Goal: Information Seeking & Learning: Learn about a topic

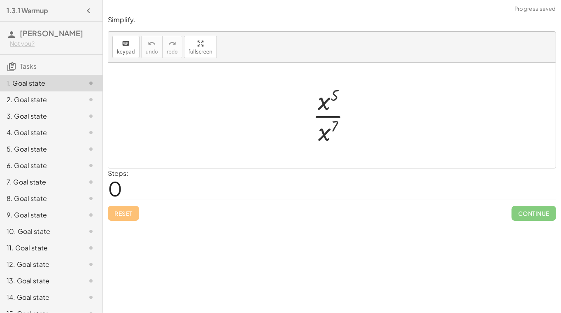
click at [321, 117] on div at bounding box center [335, 115] width 54 height 63
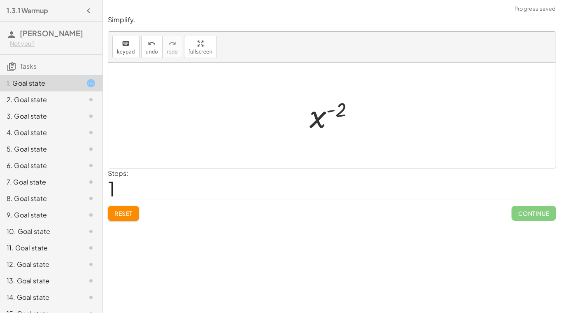
click at [337, 112] on div at bounding box center [334, 115] width 59 height 41
click at [330, 113] on div at bounding box center [334, 115] width 59 height 41
click at [329, 111] on div at bounding box center [334, 115] width 59 height 41
click at [327, 115] on div at bounding box center [334, 115] width 59 height 41
click at [321, 118] on div at bounding box center [334, 115] width 59 height 41
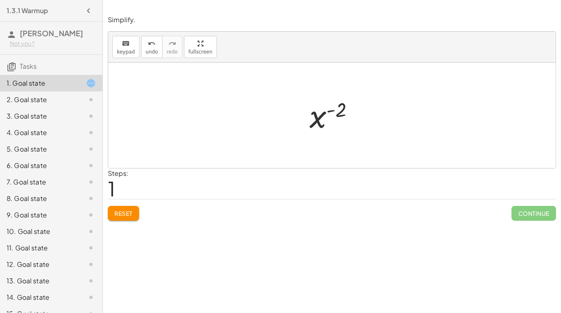
click at [143, 217] on div "Reset Continue" at bounding box center [332, 210] width 448 height 22
click at [130, 212] on span "Reset" at bounding box center [123, 212] width 18 height 7
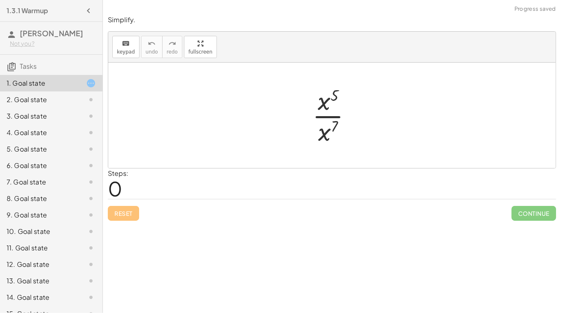
click at [331, 100] on div at bounding box center [335, 115] width 54 height 63
click at [327, 131] on div at bounding box center [335, 115] width 54 height 63
click at [133, 206] on button "Reset" at bounding box center [123, 213] width 31 height 15
click at [332, 115] on div at bounding box center [335, 115] width 54 height 63
click at [333, 111] on div at bounding box center [334, 115] width 59 height 41
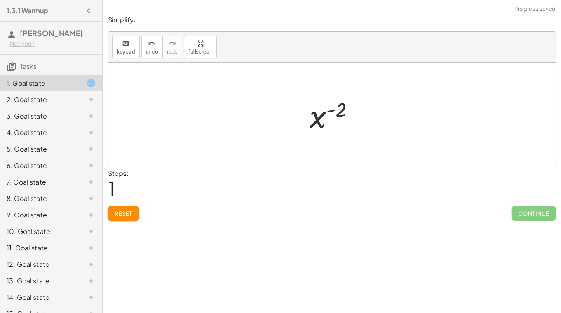
click at [340, 113] on div at bounding box center [334, 115] width 59 height 41
click at [314, 120] on div at bounding box center [334, 115] width 59 height 41
click at [140, 208] on div "Reset Continue" at bounding box center [332, 210] width 448 height 22
click at [137, 209] on button "Reset" at bounding box center [123, 213] width 31 height 15
click at [323, 102] on div at bounding box center [335, 115] width 54 height 63
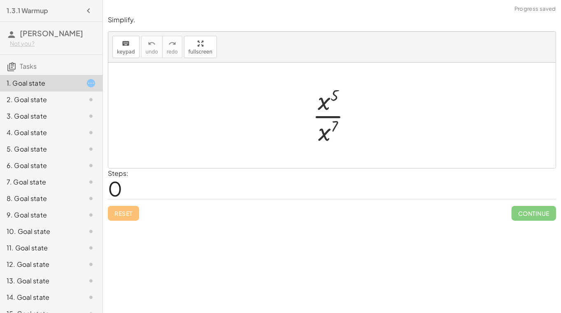
click at [335, 95] on div at bounding box center [335, 115] width 54 height 63
drag, startPoint x: 323, startPoint y: 135, endPoint x: 326, endPoint y: 101, distance: 34.7
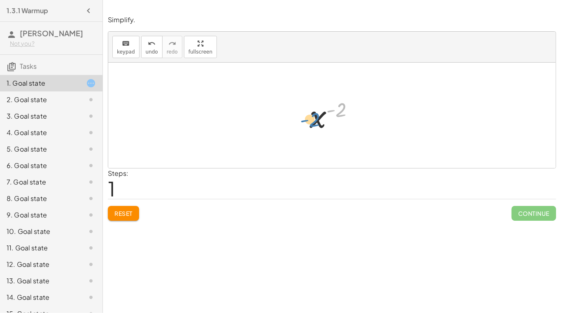
drag, startPoint x: 337, startPoint y: 110, endPoint x: 312, endPoint y: 121, distance: 27.5
click at [312, 121] on div at bounding box center [334, 115] width 59 height 41
drag, startPoint x: 336, startPoint y: 111, endPoint x: 304, endPoint y: 148, distance: 49.3
drag, startPoint x: 316, startPoint y: 121, endPoint x: 320, endPoint y: 142, distance: 21.8
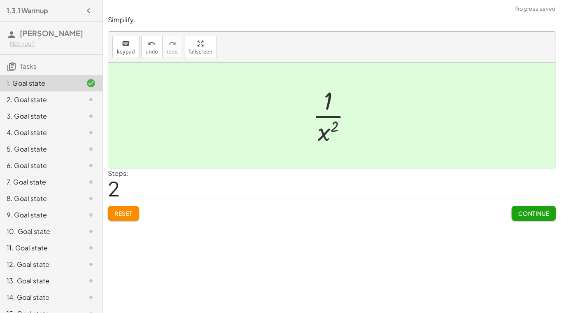
click at [533, 209] on span "Continue" at bounding box center [533, 212] width 31 height 7
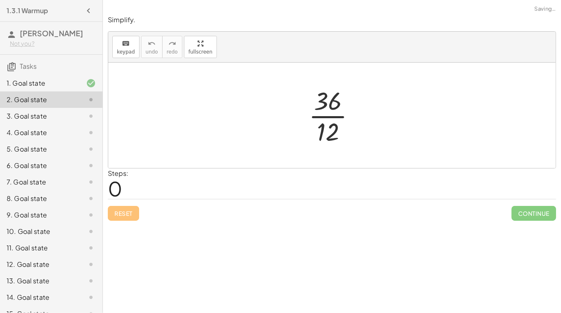
click at [316, 115] on div at bounding box center [335, 115] width 61 height 63
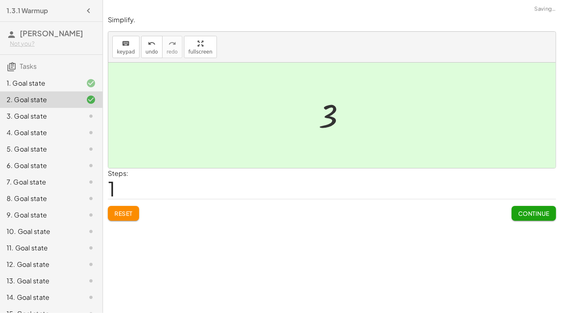
click at [534, 212] on span "Continue" at bounding box center [533, 212] width 31 height 7
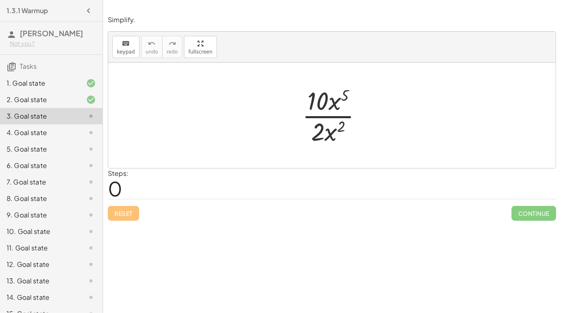
click at [326, 116] on div at bounding box center [335, 115] width 75 height 63
drag, startPoint x: 334, startPoint y: 134, endPoint x: 348, endPoint y: 93, distance: 43.5
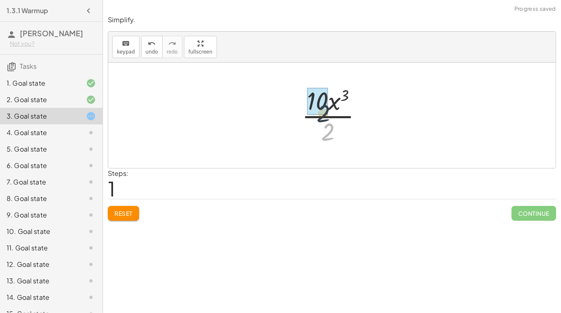
drag, startPoint x: 328, startPoint y: 132, endPoint x: 321, endPoint y: 110, distance: 22.6
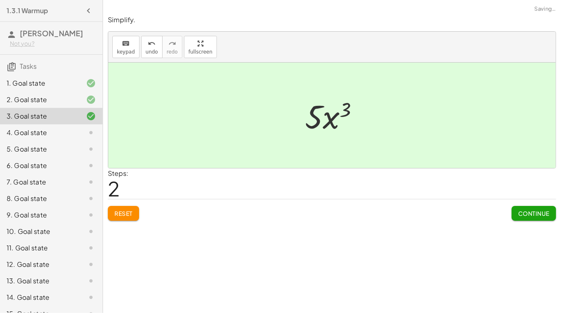
click at [536, 214] on span "Continue" at bounding box center [533, 212] width 31 height 7
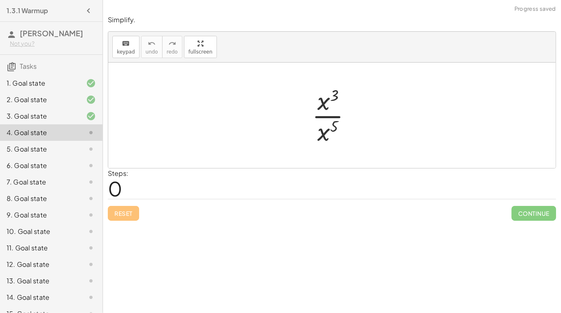
click at [334, 116] on div at bounding box center [335, 115] width 54 height 63
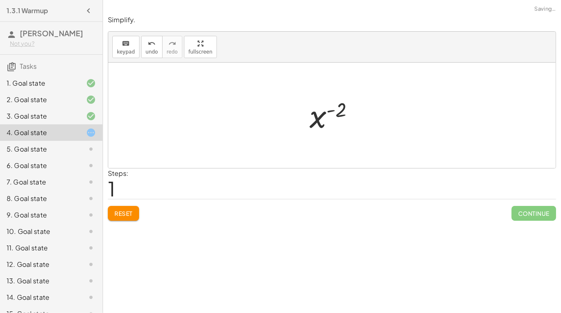
drag, startPoint x: 339, startPoint y: 109, endPoint x: 328, endPoint y: 121, distance: 16.6
click at [328, 121] on div at bounding box center [334, 115] width 59 height 41
drag, startPoint x: 318, startPoint y: 119, endPoint x: 316, endPoint y: 140, distance: 21.1
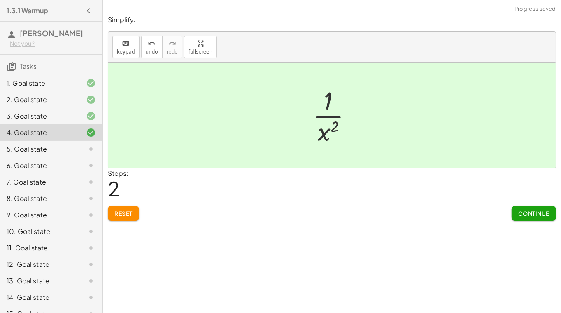
click at [519, 214] on span "Continue" at bounding box center [533, 212] width 31 height 7
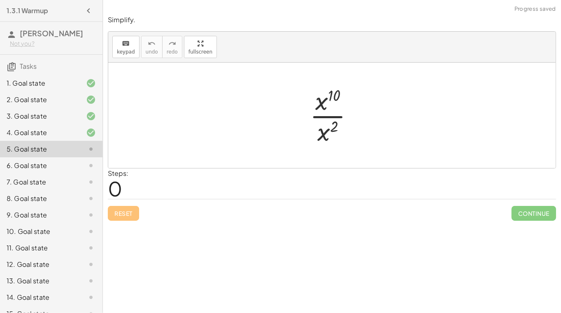
click at [326, 119] on div at bounding box center [335, 115] width 58 height 63
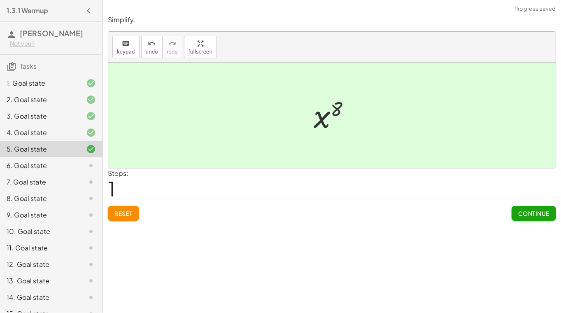
click at [526, 220] on div "Simplify. keyboard keypad undo undo redo redo fullscreen · x 10 · x 2 x ( + 10 …" at bounding box center [332, 117] width 458 height 215
click at [523, 215] on span "Continue" at bounding box center [533, 212] width 31 height 7
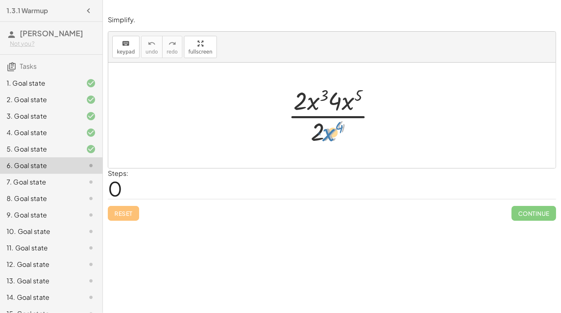
click at [324, 138] on div at bounding box center [335, 115] width 102 height 63
click at [326, 108] on div at bounding box center [335, 115] width 102 height 63
click at [342, 105] on div at bounding box center [335, 115] width 102 height 63
drag, startPoint x: 336, startPoint y: 105, endPoint x: 304, endPoint y: 100, distance: 32.8
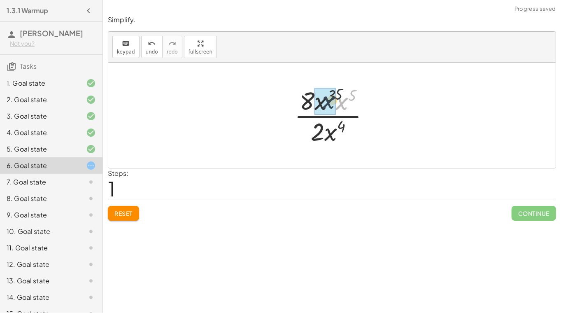
drag, startPoint x: 342, startPoint y: 105, endPoint x: 325, endPoint y: 104, distance: 16.9
click at [344, 96] on div at bounding box center [335, 115] width 91 height 63
click at [340, 116] on div at bounding box center [335, 115] width 70 height 63
drag, startPoint x: 319, startPoint y: 135, endPoint x: 317, endPoint y: 104, distance: 30.9
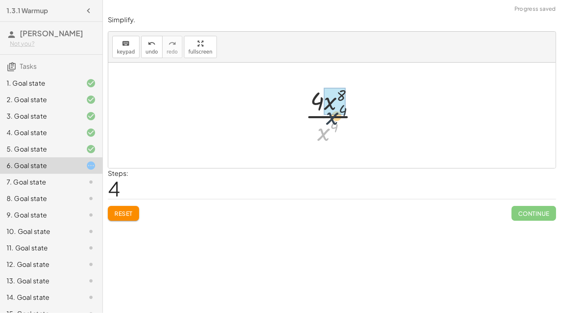
drag, startPoint x: 324, startPoint y: 135, endPoint x: 334, endPoint y: 115, distance: 22.6
click at [334, 115] on div at bounding box center [335, 115] width 69 height 63
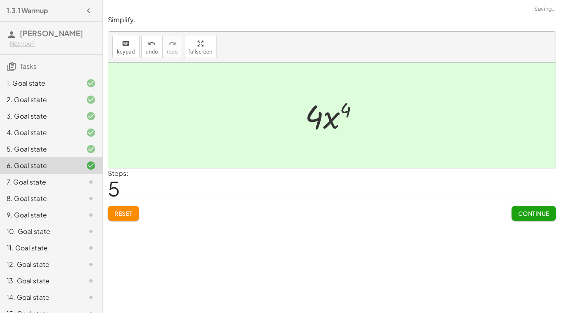
click at [521, 212] on span "Continue" at bounding box center [533, 212] width 31 height 7
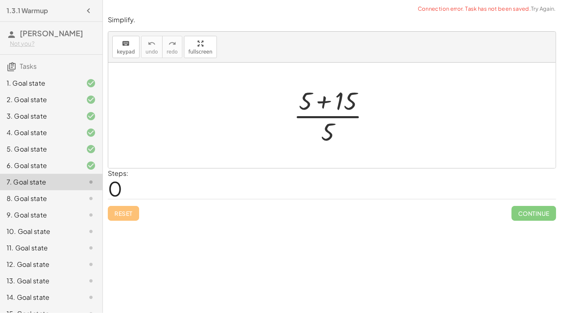
click at [328, 102] on div at bounding box center [334, 115] width 91 height 63
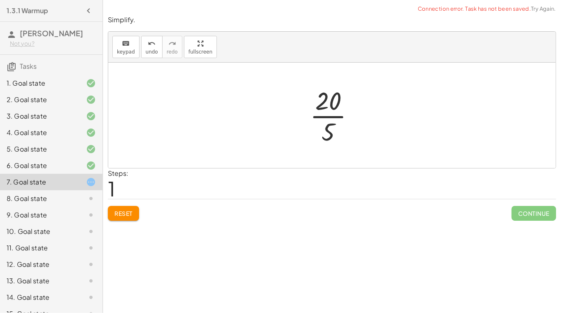
click at [334, 120] on div at bounding box center [335, 115] width 59 height 63
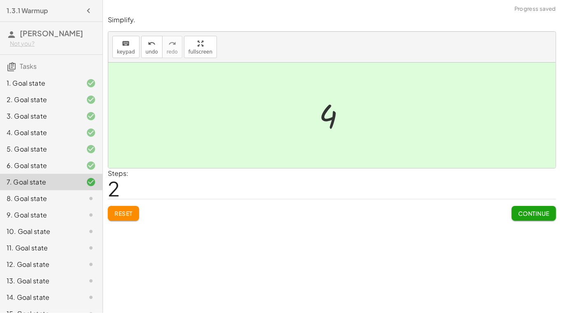
click at [538, 215] on span "Continue" at bounding box center [533, 212] width 31 height 7
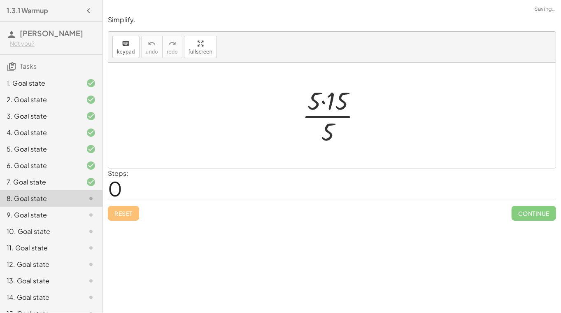
click at [323, 104] on div at bounding box center [335, 115] width 74 height 63
click at [337, 117] on div at bounding box center [335, 115] width 58 height 63
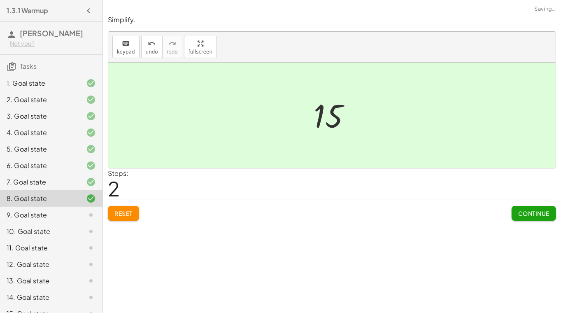
click at [535, 214] on span "Continue" at bounding box center [533, 212] width 31 height 7
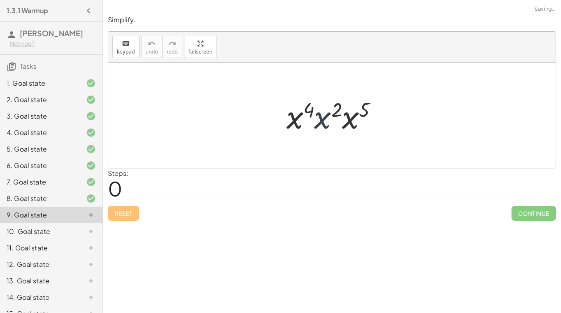
click at [330, 122] on div at bounding box center [335, 115] width 106 height 42
click at [349, 125] on div at bounding box center [334, 115] width 107 height 42
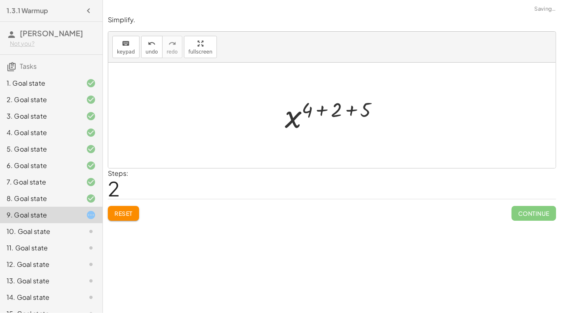
click at [323, 111] on div at bounding box center [335, 115] width 109 height 41
click at [329, 112] on div at bounding box center [334, 115] width 79 height 41
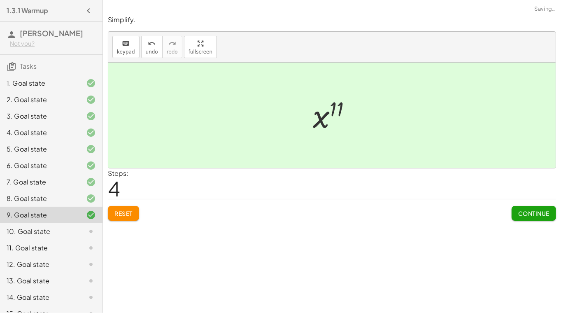
click at [533, 214] on span "Continue" at bounding box center [533, 212] width 31 height 7
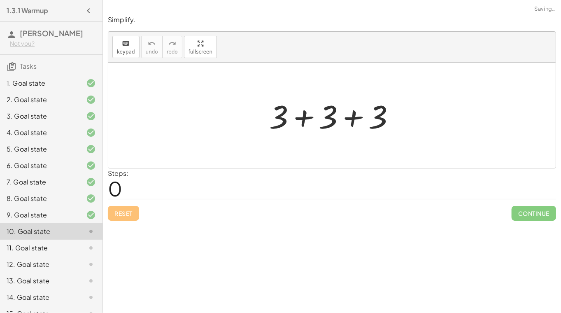
click at [303, 122] on div at bounding box center [335, 115] width 140 height 42
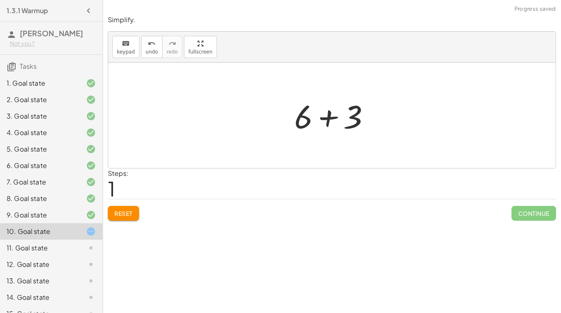
click at [331, 122] on div at bounding box center [335, 115] width 91 height 42
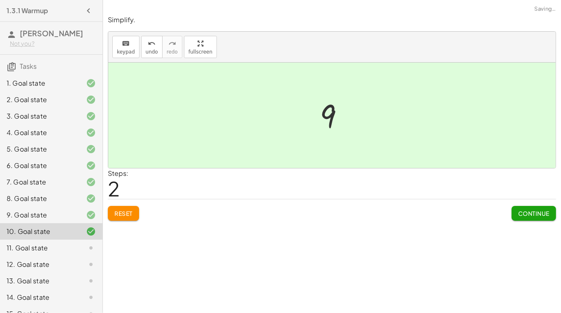
click at [523, 217] on button "Continue" at bounding box center [534, 213] width 44 height 15
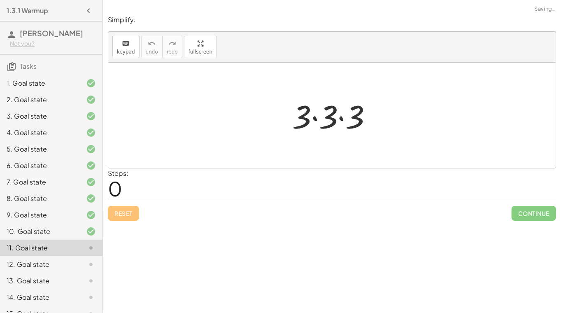
click at [316, 119] on div at bounding box center [335, 115] width 95 height 42
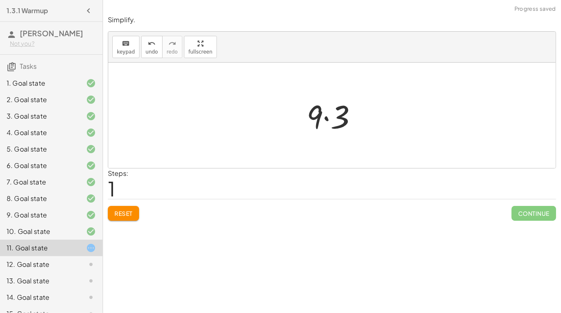
click at [325, 120] on div at bounding box center [334, 115] width 65 height 42
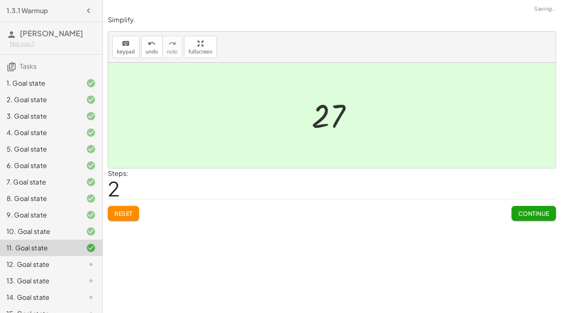
click at [540, 216] on button "Continue" at bounding box center [534, 213] width 44 height 15
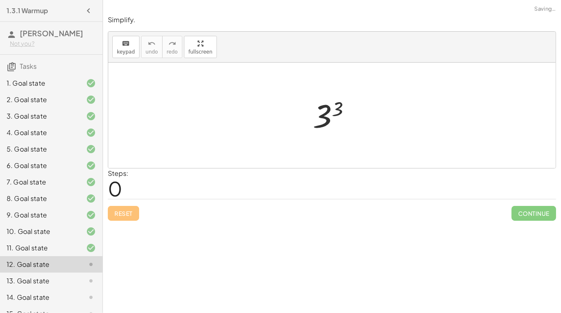
click at [327, 123] on div at bounding box center [335, 115] width 53 height 41
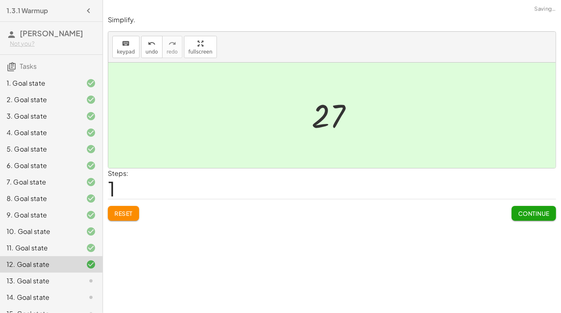
click at [542, 218] on button "Continue" at bounding box center [534, 213] width 44 height 15
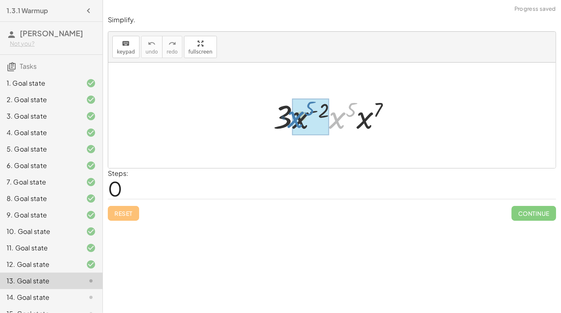
drag, startPoint x: 340, startPoint y: 121, endPoint x: 298, endPoint y: 121, distance: 41.6
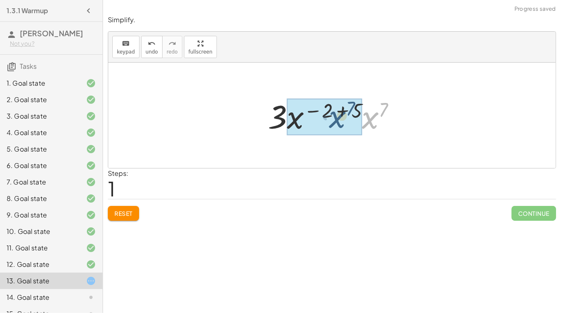
drag, startPoint x: 370, startPoint y: 126, endPoint x: 338, endPoint y: 124, distance: 32.5
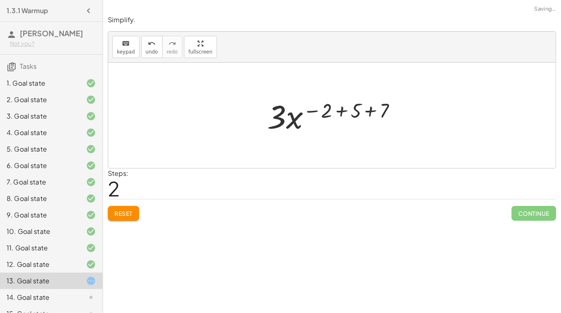
click at [341, 113] on div at bounding box center [335, 115] width 144 height 42
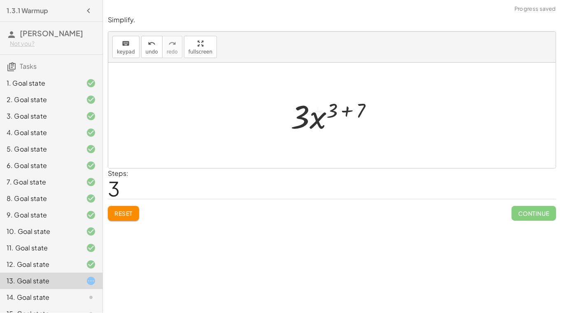
click at [347, 113] on div at bounding box center [334, 115] width 97 height 42
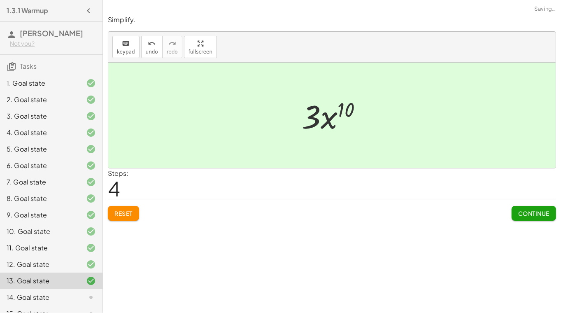
click at [528, 214] on span "Continue" at bounding box center [533, 212] width 31 height 7
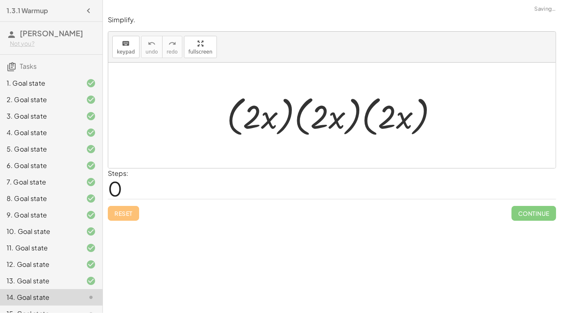
click at [284, 124] on div at bounding box center [335, 115] width 225 height 47
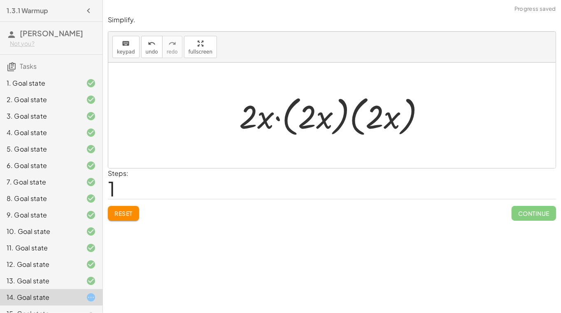
click at [286, 123] on div at bounding box center [335, 115] width 200 height 47
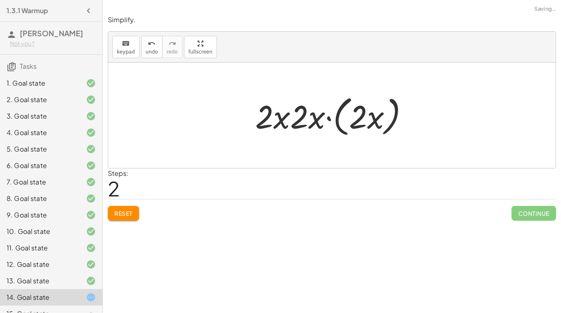
click at [335, 126] on div at bounding box center [335, 115] width 168 height 47
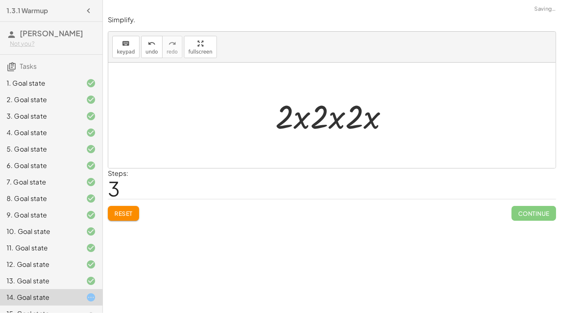
click at [324, 119] on div at bounding box center [335, 115] width 128 height 42
drag, startPoint x: 322, startPoint y: 119, endPoint x: 288, endPoint y: 118, distance: 34.6
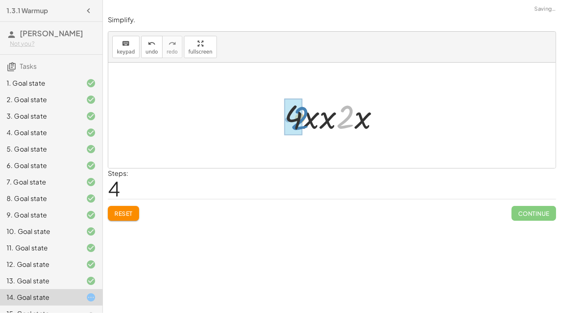
drag, startPoint x: 345, startPoint y: 124, endPoint x: 297, endPoint y: 126, distance: 48.2
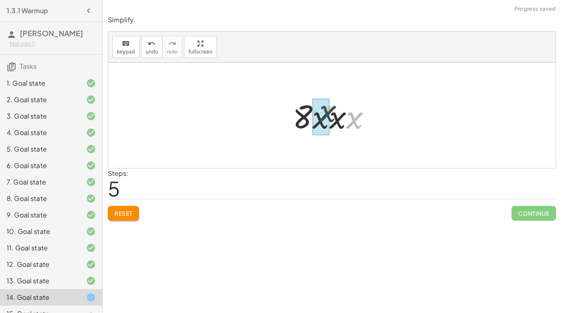
drag, startPoint x: 349, startPoint y: 123, endPoint x: 321, endPoint y: 116, distance: 28.7
drag, startPoint x: 351, startPoint y: 125, endPoint x: 326, endPoint y: 124, distance: 25.1
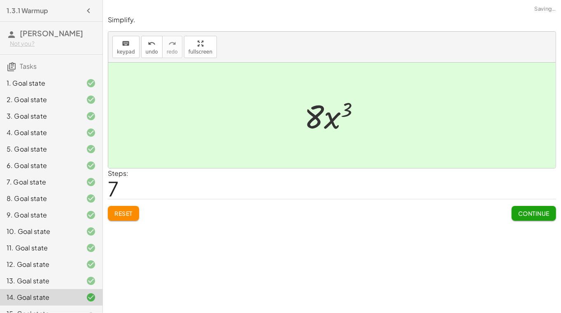
click at [523, 220] on div "Simplify. keyboard keypad undo undo redo redo fullscreen · ( · 2 · x ) · ( · 2 …" at bounding box center [332, 117] width 458 height 215
click at [523, 216] on button "Continue" at bounding box center [534, 213] width 44 height 15
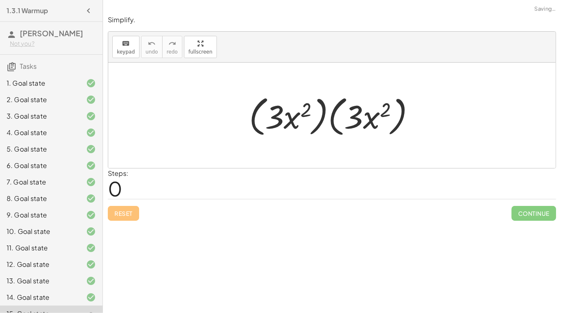
click at [324, 125] on div at bounding box center [335, 115] width 181 height 47
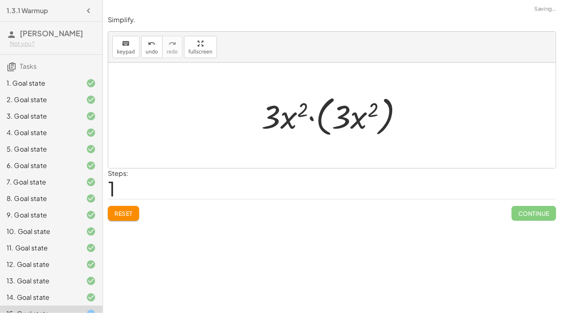
click at [320, 126] on div at bounding box center [335, 115] width 156 height 47
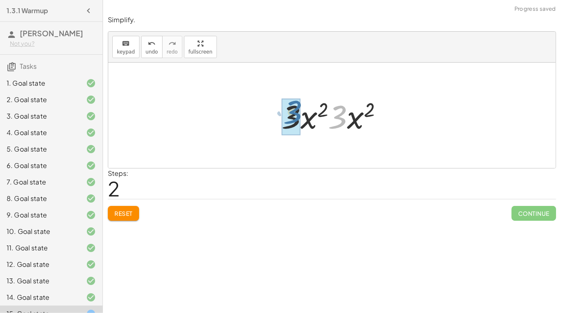
drag, startPoint x: 332, startPoint y: 124, endPoint x: 297, endPoint y: 120, distance: 34.8
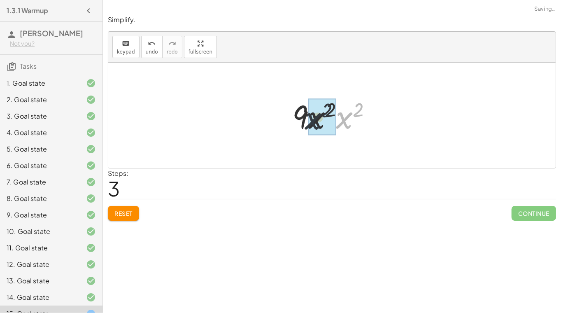
drag, startPoint x: 349, startPoint y: 121, endPoint x: 312, endPoint y: 119, distance: 37.1
click at [343, 114] on div at bounding box center [335, 115] width 96 height 42
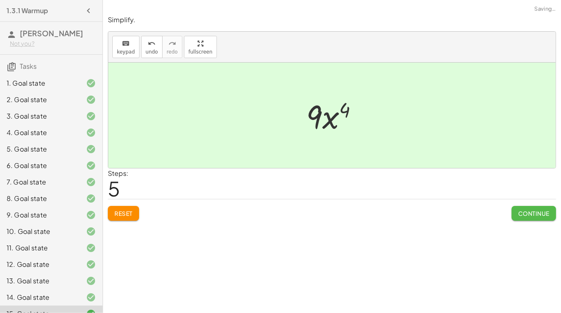
click at [527, 207] on button "Continue" at bounding box center [534, 213] width 44 height 15
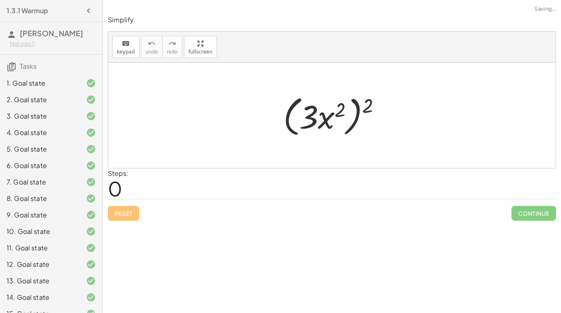
click at [349, 114] on div at bounding box center [335, 115] width 113 height 47
click at [327, 116] on div at bounding box center [335, 115] width 113 height 47
drag, startPoint x: 368, startPoint y: 106, endPoint x: 338, endPoint y: 111, distance: 30.5
click at [338, 111] on div at bounding box center [335, 115] width 113 height 47
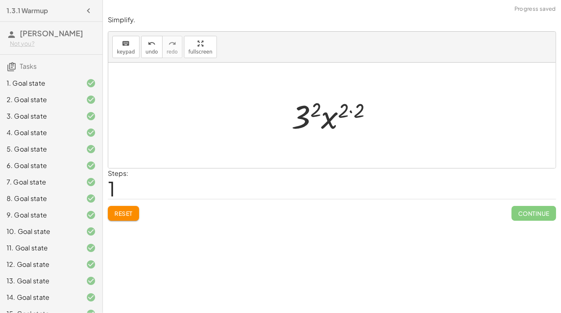
click at [351, 111] on div at bounding box center [334, 115] width 95 height 42
click at [314, 113] on div at bounding box center [335, 115] width 80 height 42
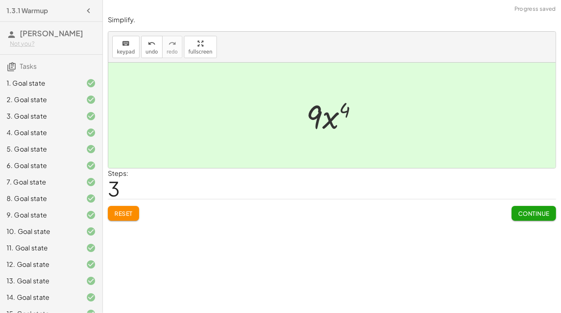
click at [543, 212] on span "Continue" at bounding box center [533, 212] width 31 height 7
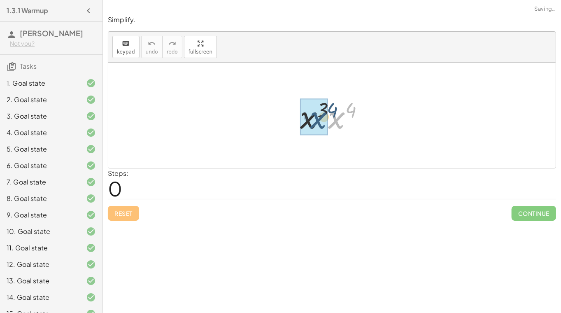
drag, startPoint x: 334, startPoint y: 127, endPoint x: 306, endPoint y: 129, distance: 28.1
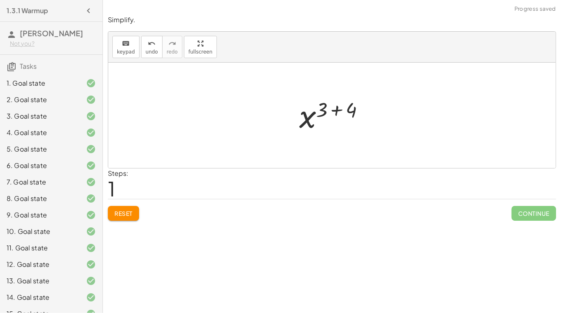
click at [340, 112] on div at bounding box center [335, 115] width 80 height 41
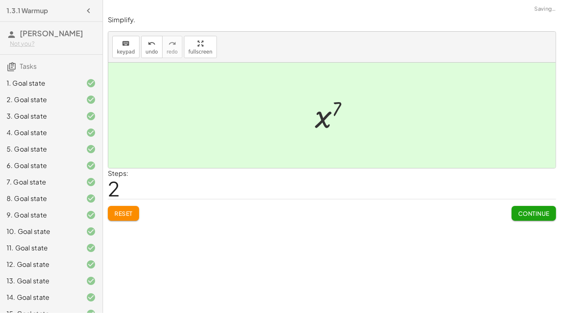
click at [526, 210] on span "Continue" at bounding box center [533, 212] width 31 height 7
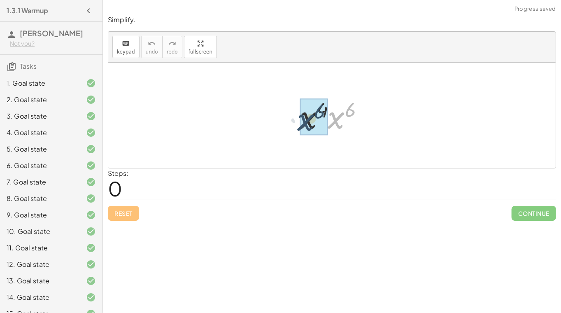
drag, startPoint x: 338, startPoint y: 120, endPoint x: 307, endPoint y: 122, distance: 30.9
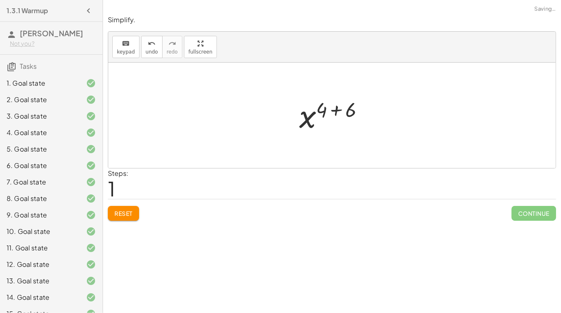
click at [338, 109] on div at bounding box center [335, 115] width 80 height 41
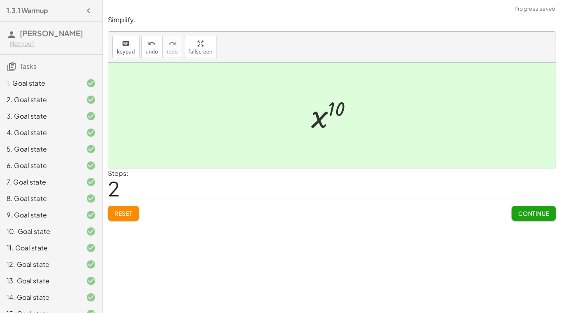
click at [535, 216] on span "Continue" at bounding box center [533, 212] width 31 height 7
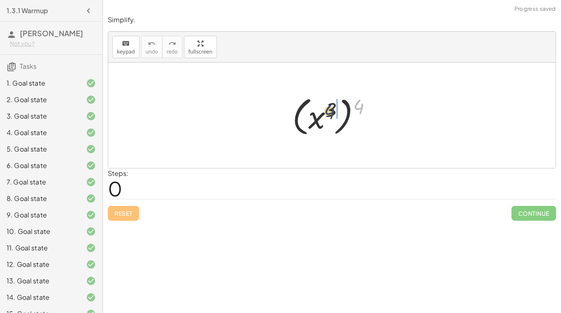
drag, startPoint x: 357, startPoint y: 109, endPoint x: 328, endPoint y: 114, distance: 29.6
click at [328, 114] on div at bounding box center [335, 116] width 94 height 46
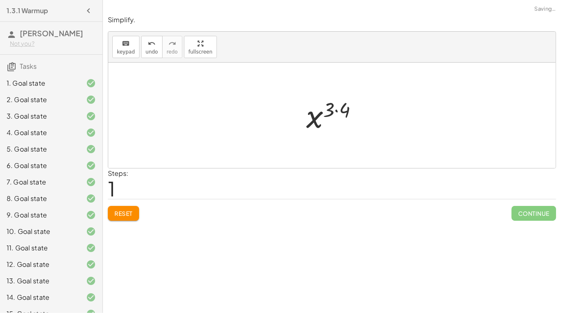
click at [334, 110] on div at bounding box center [335, 115] width 66 height 41
click at [340, 111] on div at bounding box center [335, 115] width 66 height 41
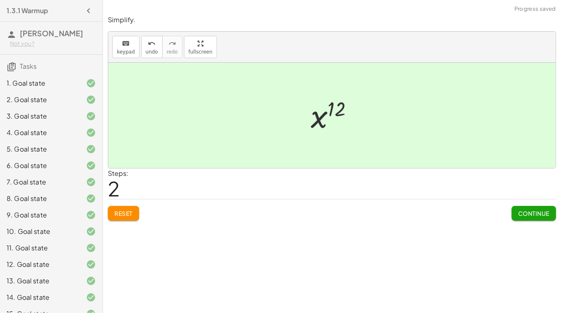
click at [539, 216] on button "Continue" at bounding box center [534, 213] width 44 height 15
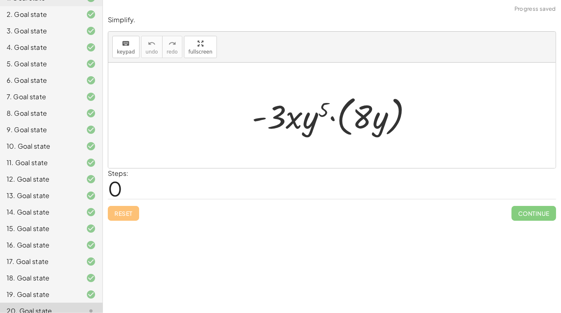
scroll to position [110, 0]
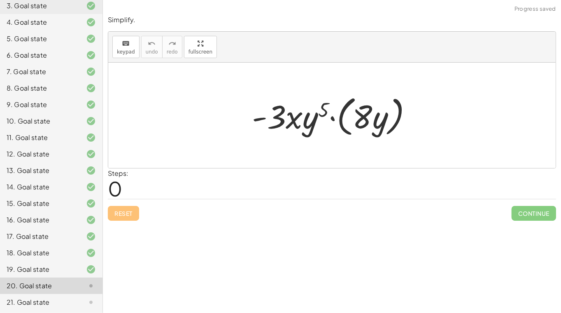
click at [332, 121] on div at bounding box center [335, 115] width 175 height 47
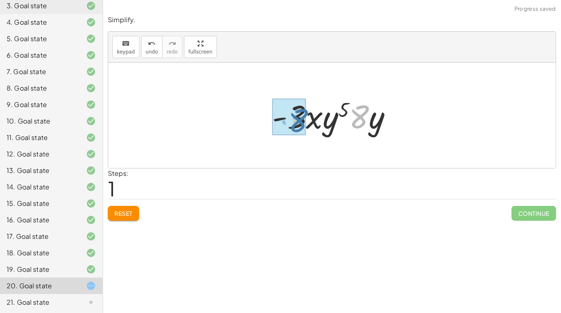
drag, startPoint x: 353, startPoint y: 122, endPoint x: 292, endPoint y: 125, distance: 61.8
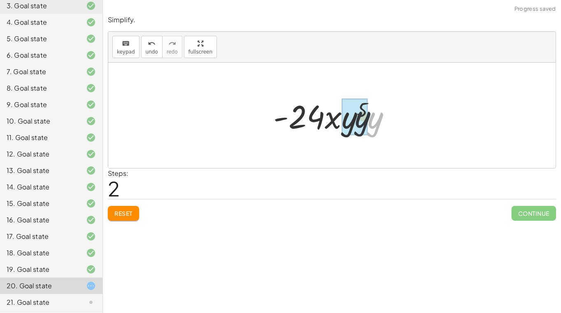
drag, startPoint x: 372, startPoint y: 125, endPoint x: 355, endPoint y: 123, distance: 17.0
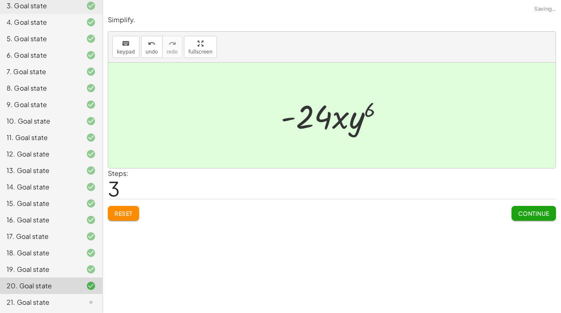
click at [547, 209] on span "Continue" at bounding box center [533, 212] width 31 height 7
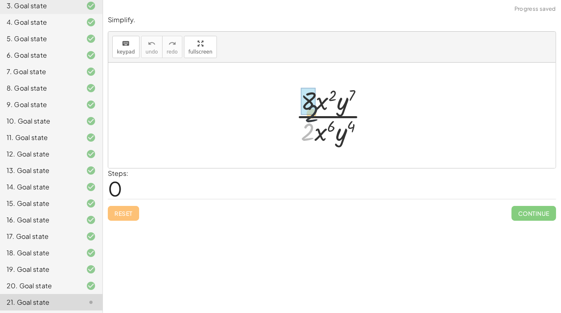
drag, startPoint x: 311, startPoint y: 128, endPoint x: 314, endPoint y: 103, distance: 25.7
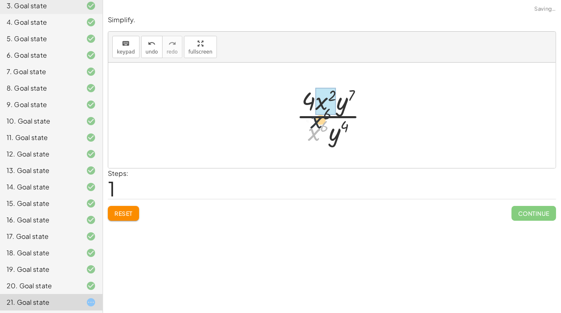
drag, startPoint x: 316, startPoint y: 133, endPoint x: 322, endPoint y: 112, distance: 22.0
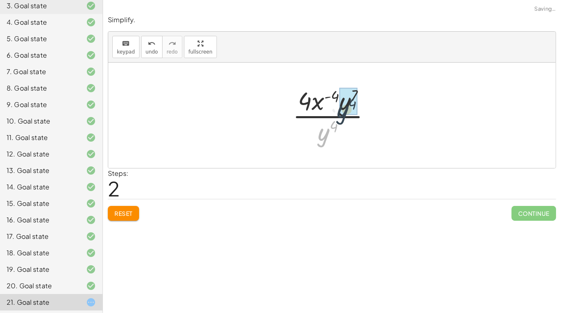
drag, startPoint x: 323, startPoint y: 134, endPoint x: 346, endPoint y: 105, distance: 36.6
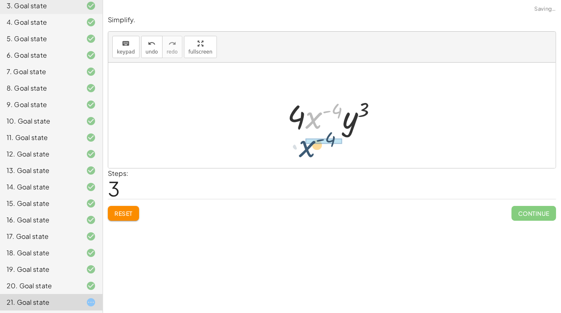
drag, startPoint x: 317, startPoint y: 117, endPoint x: 310, endPoint y: 146, distance: 29.5
click at [310, 146] on div "· 8 · x 2 · y 7 · 2 · x 6 · y 4 · 4 · x 2 · y 7 · x 6 · y 4 · 4 · x ( + 2 − 6 )…" at bounding box center [331, 115] width 447 height 105
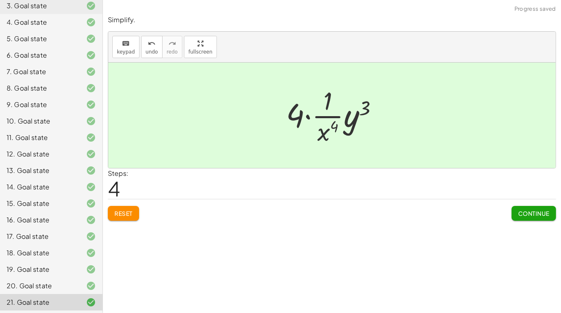
click at [311, 119] on div at bounding box center [335, 115] width 107 height 63
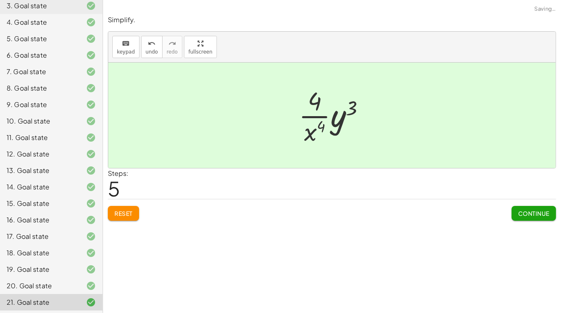
click at [335, 122] on div at bounding box center [335, 115] width 81 height 63
click at [335, 121] on div at bounding box center [335, 115] width 67 height 63
click at [526, 219] on button "Continue" at bounding box center [534, 213] width 44 height 15
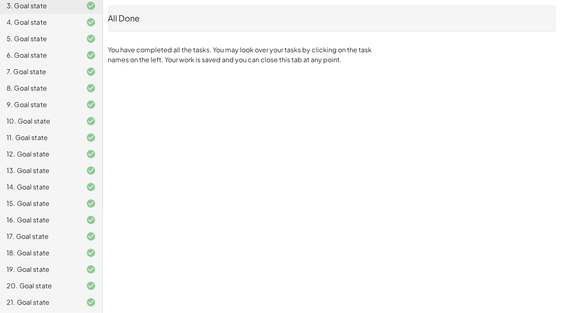
scroll to position [0, 0]
